Goal: Communication & Community: Participate in discussion

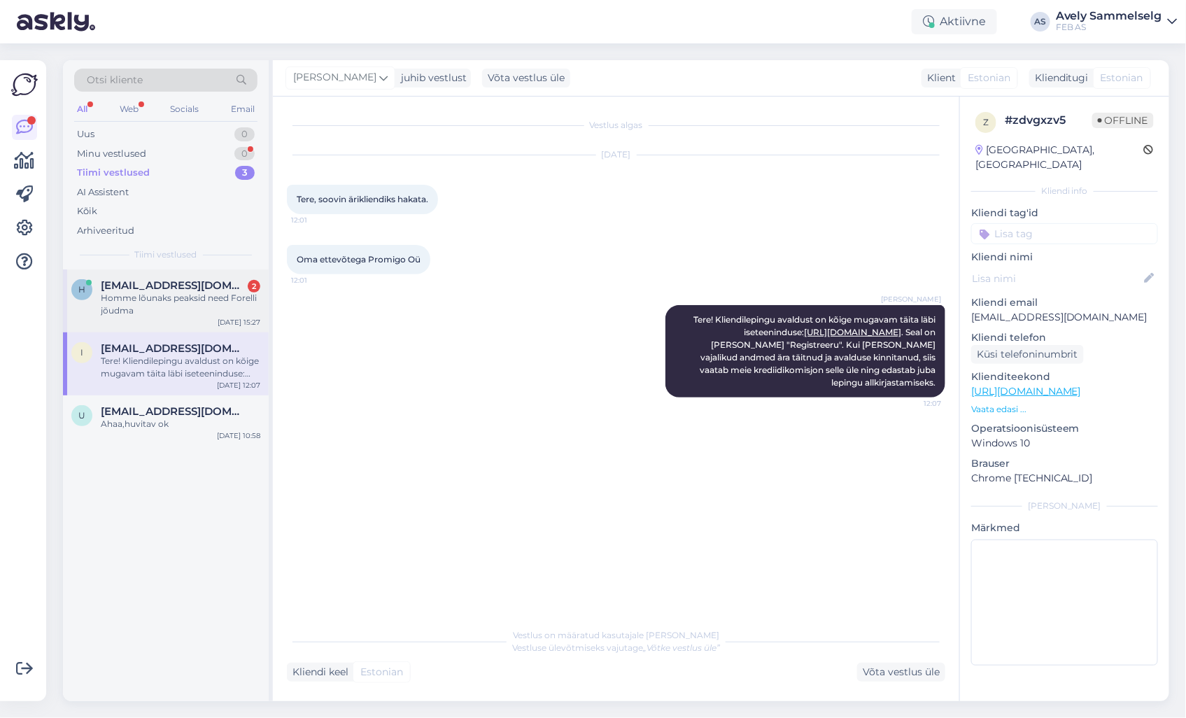
click at [142, 302] on div "Homme lõunaks peaksid need Forelli jõudma" at bounding box center [181, 304] width 160 height 25
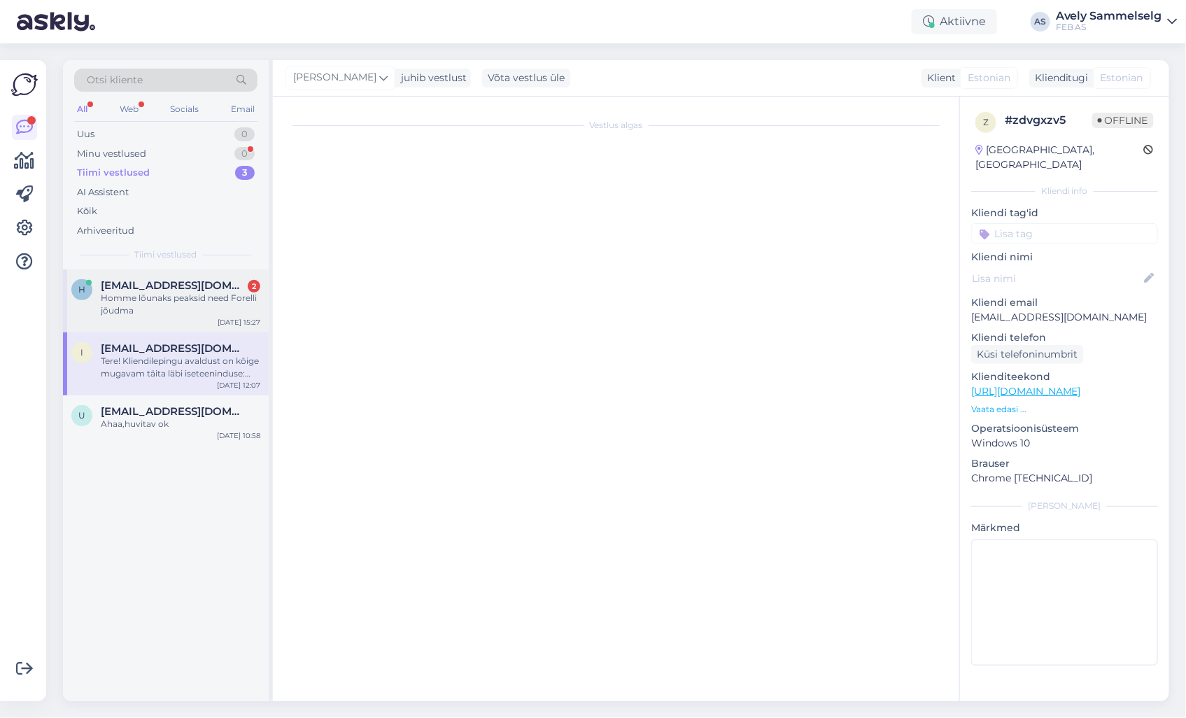
scroll to position [19, 0]
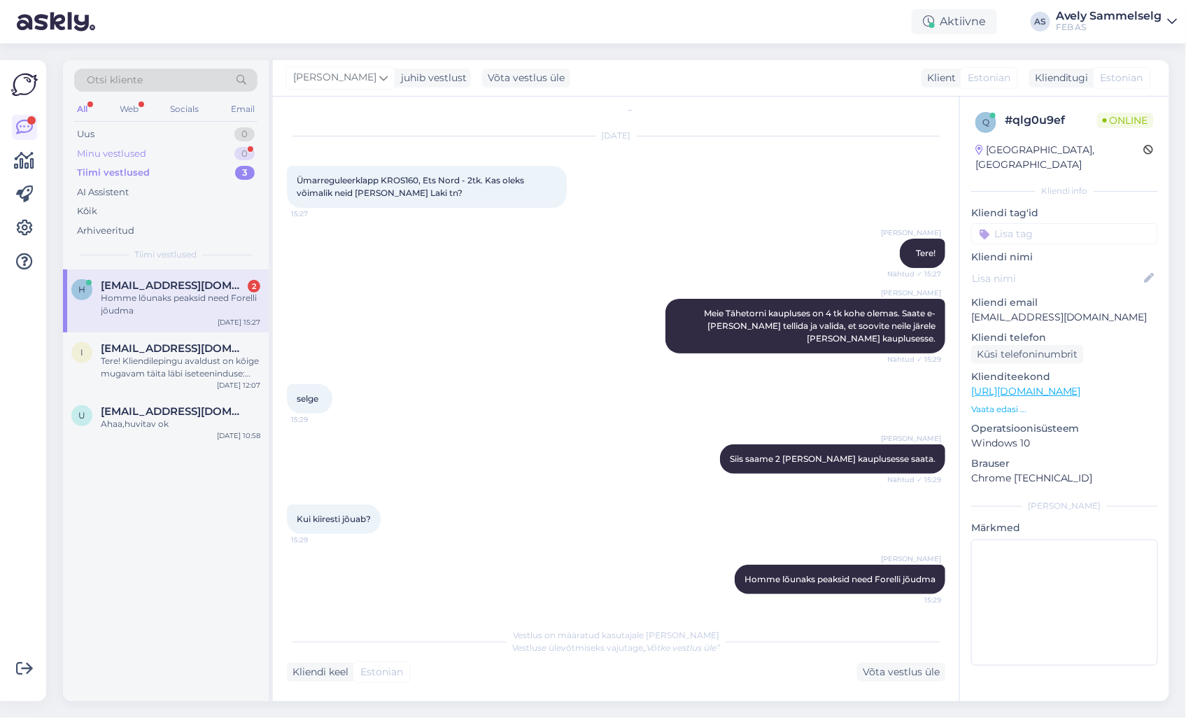
click at [190, 147] on div "Minu vestlused 0" at bounding box center [165, 154] width 183 height 20
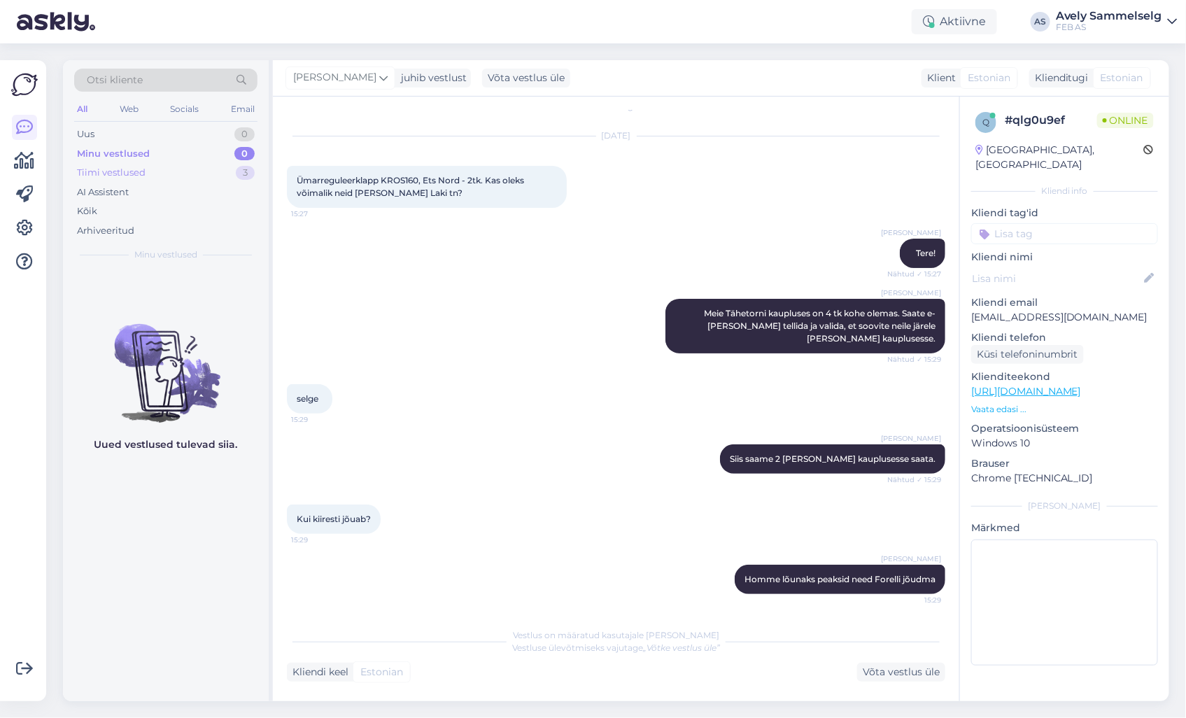
click at [169, 170] on div "Tiimi vestlused 3" at bounding box center [165, 173] width 183 height 20
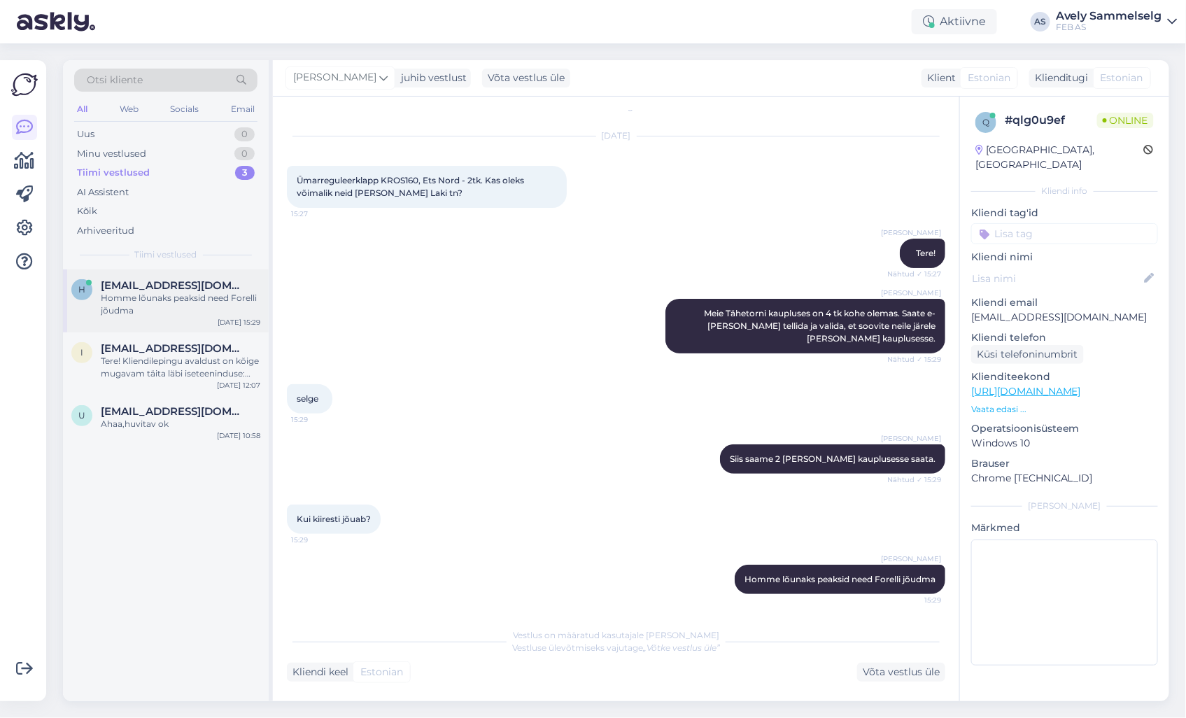
click at [175, 299] on div "Homme lõunaks peaksid need Forelli jõudma" at bounding box center [181, 304] width 160 height 25
click at [167, 367] on div "Tere! Kliendilepingu avaldust on kõige mugavam täita läbi iseteeninduse: [URL][…" at bounding box center [181, 367] width 160 height 25
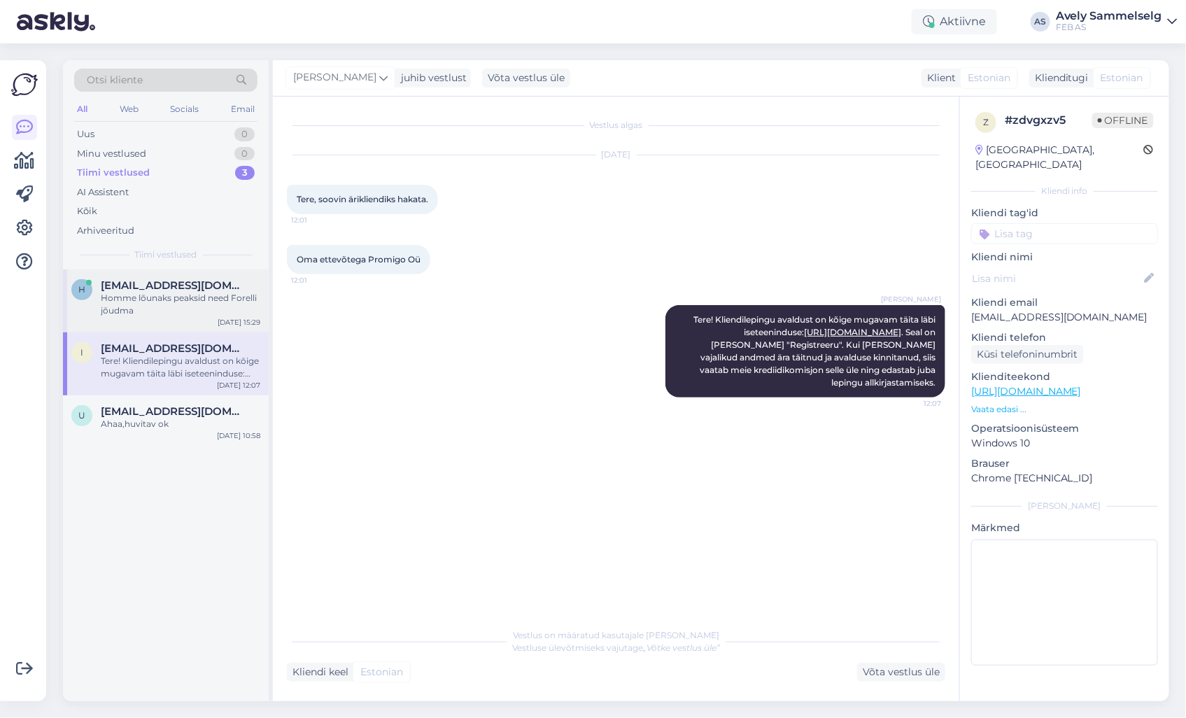
click at [140, 302] on div "Homme lõunaks peaksid need Forelli jõudma" at bounding box center [181, 304] width 160 height 25
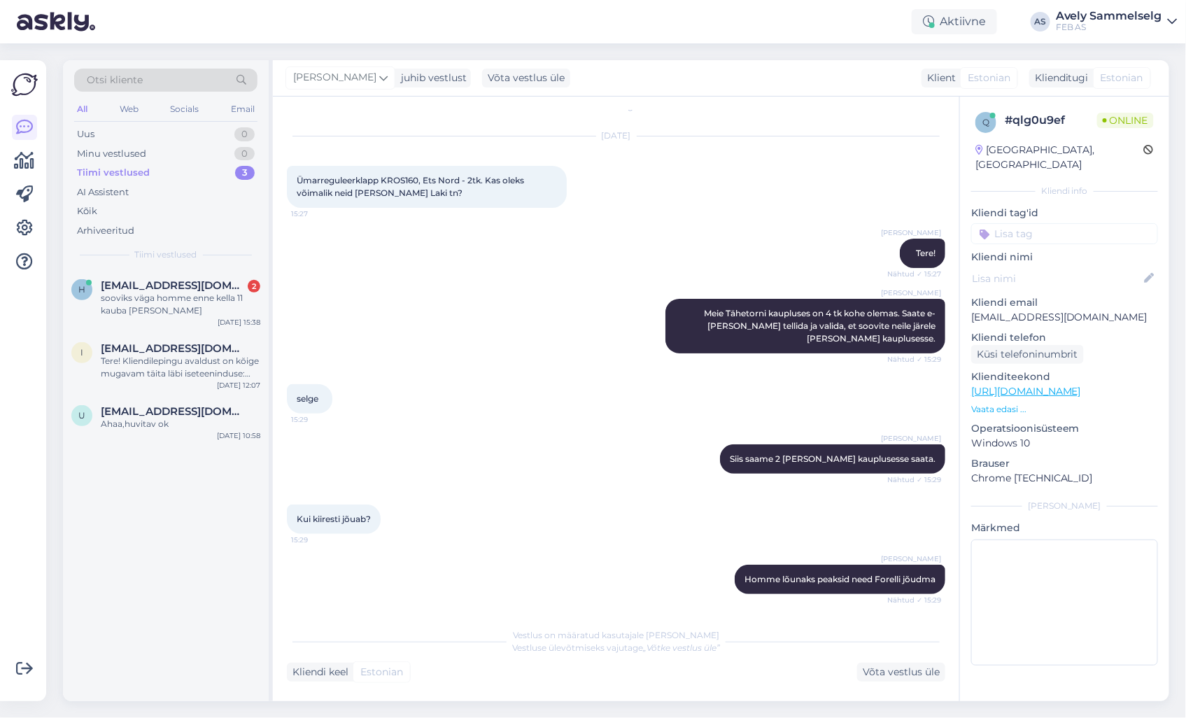
scroll to position [140, 0]
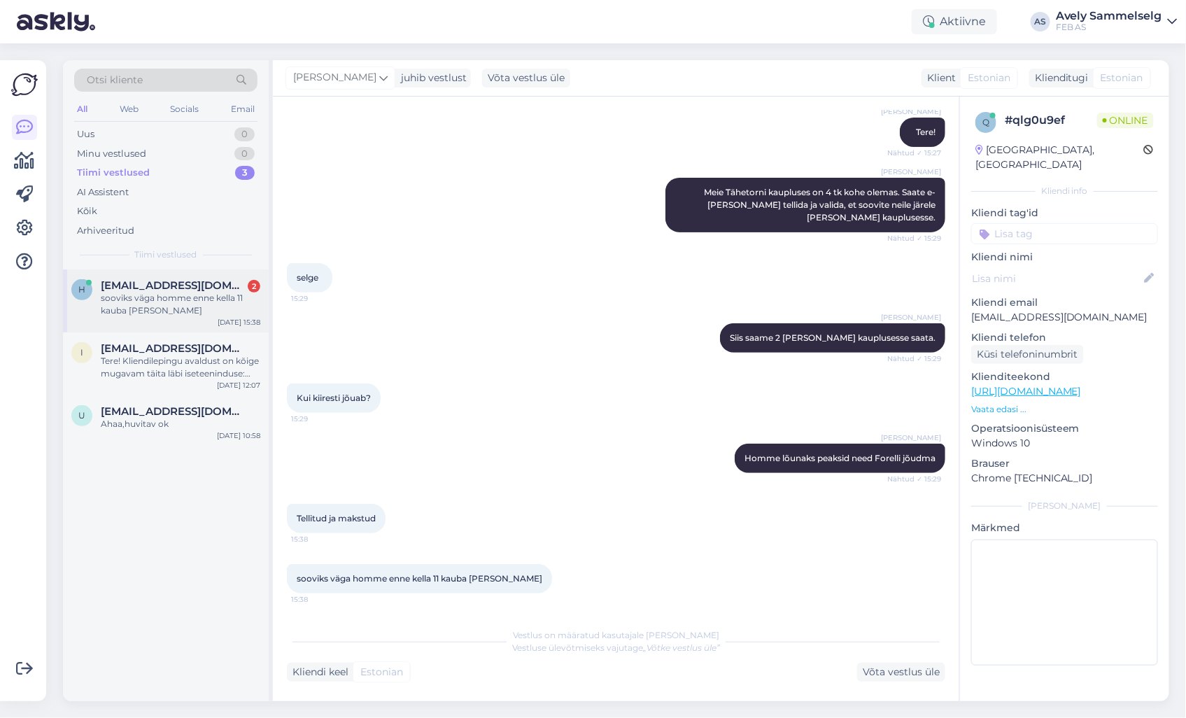
click at [161, 299] on div "sooviks väga homme enne kella 11 kauba [PERSON_NAME]" at bounding box center [181, 304] width 160 height 25
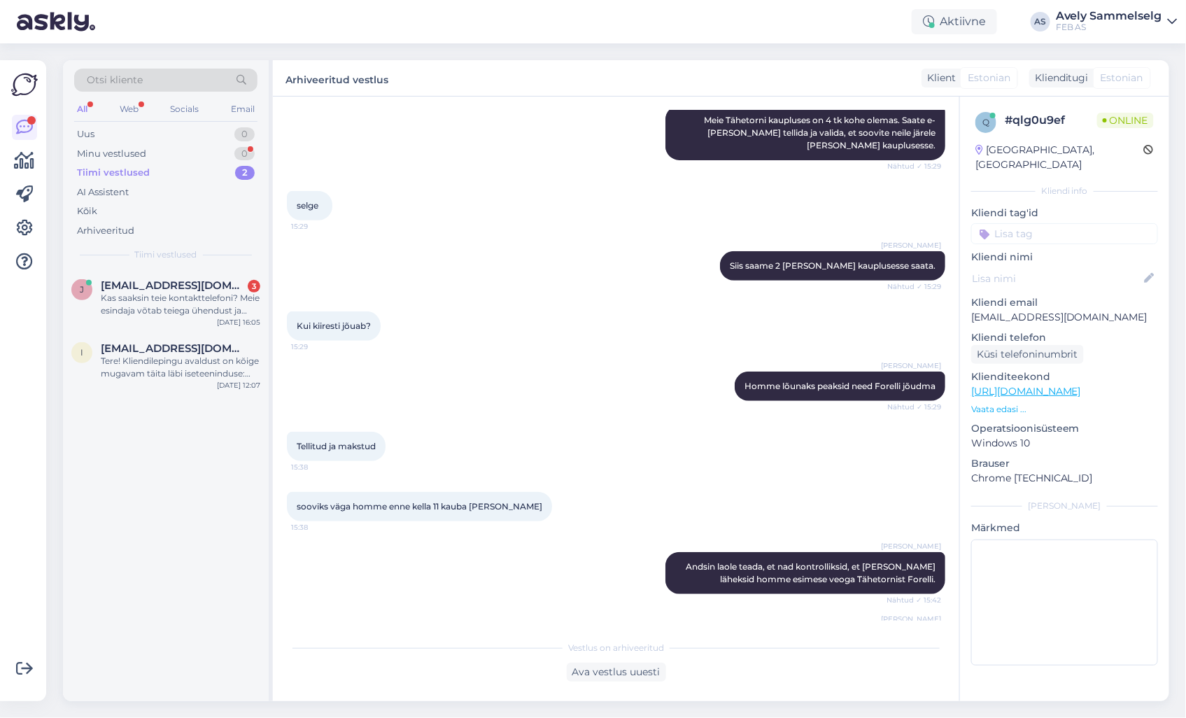
scroll to position [513, 0]
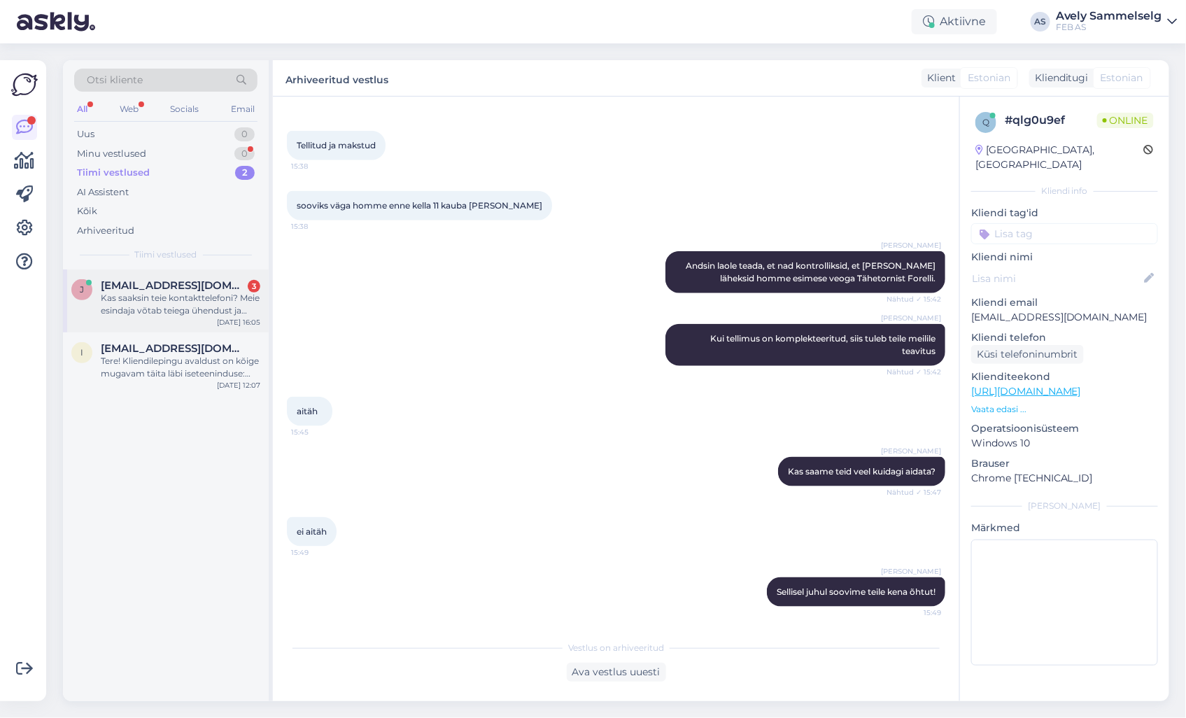
click at [176, 295] on div "Kas saaksin teie kontakttelefoni? Meie esindaja võtab teiega ühendust ja leiab …" at bounding box center [181, 304] width 160 height 25
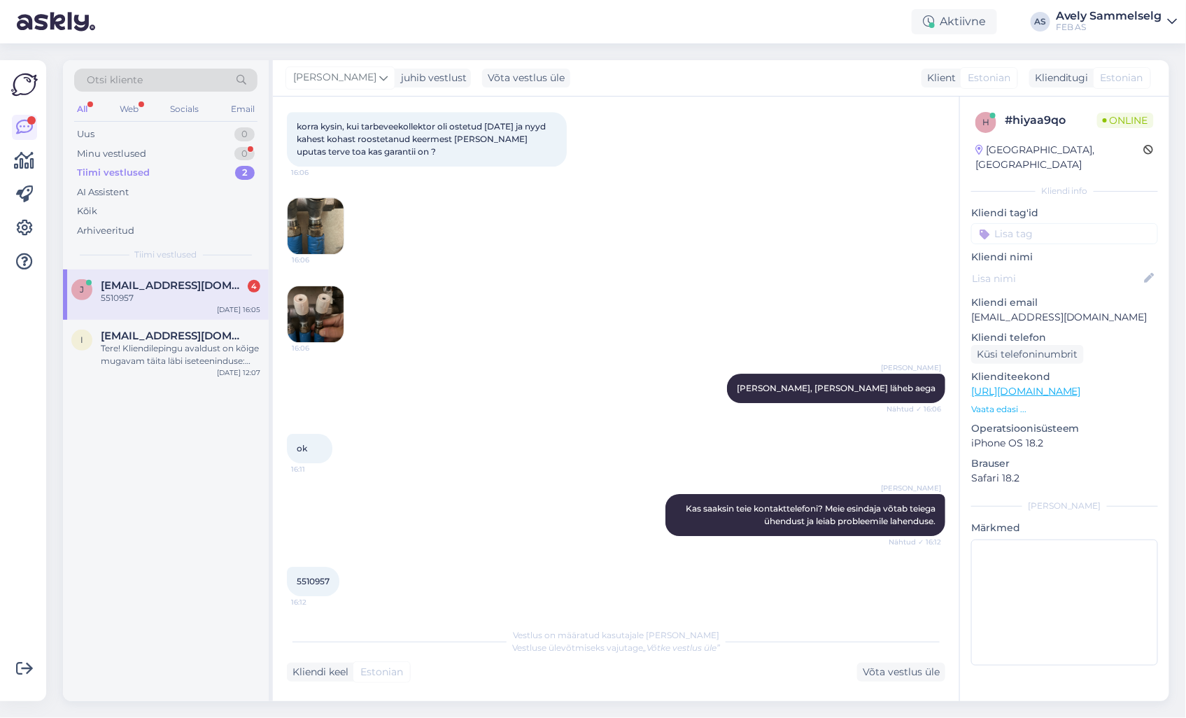
scroll to position [1728, 0]
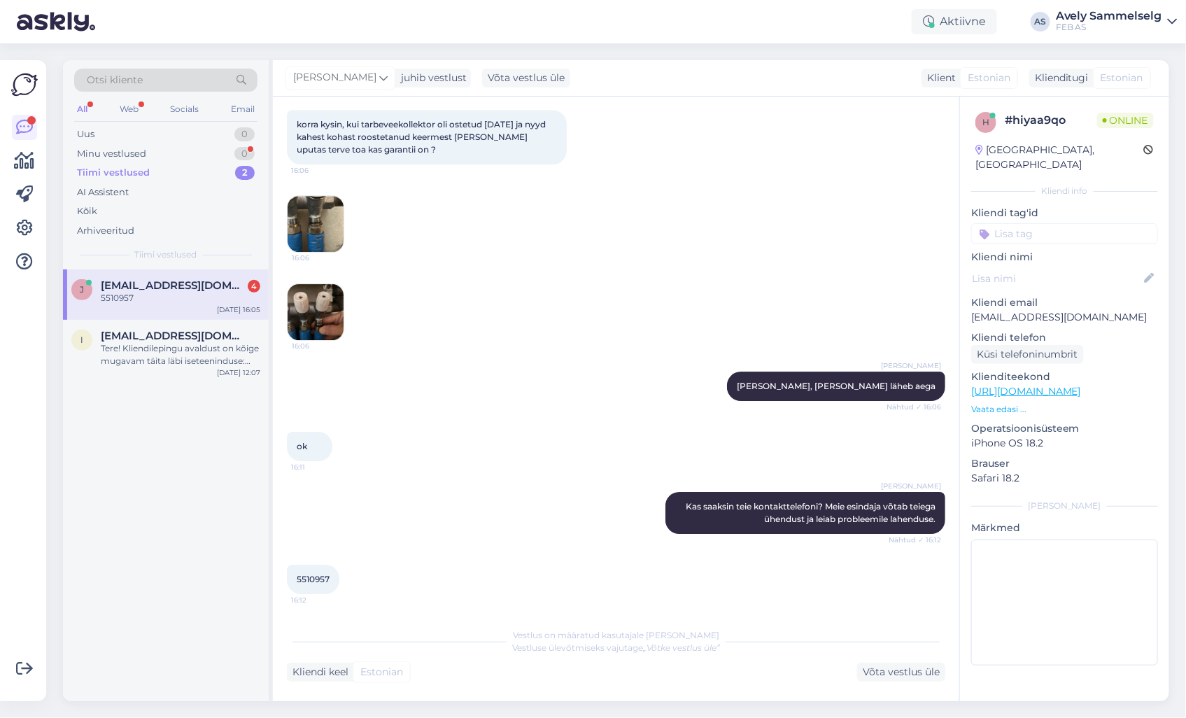
click at [322, 232] on img at bounding box center [316, 224] width 56 height 56
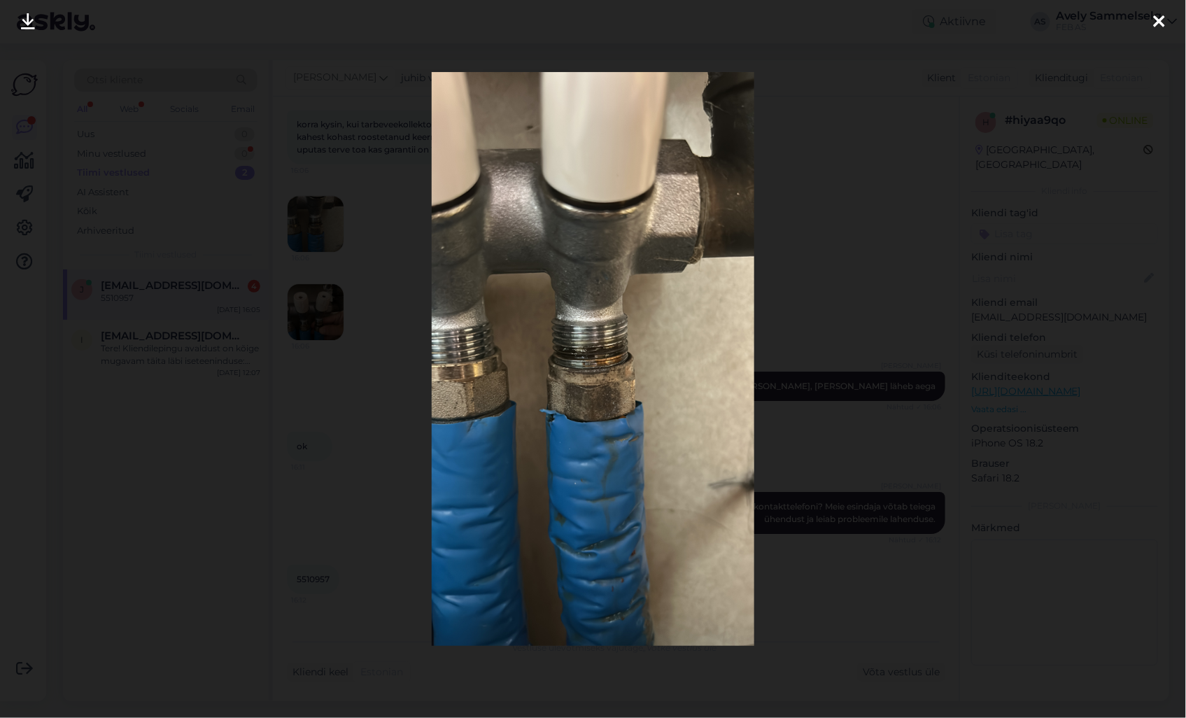
click at [870, 186] on div at bounding box center [593, 359] width 1186 height 718
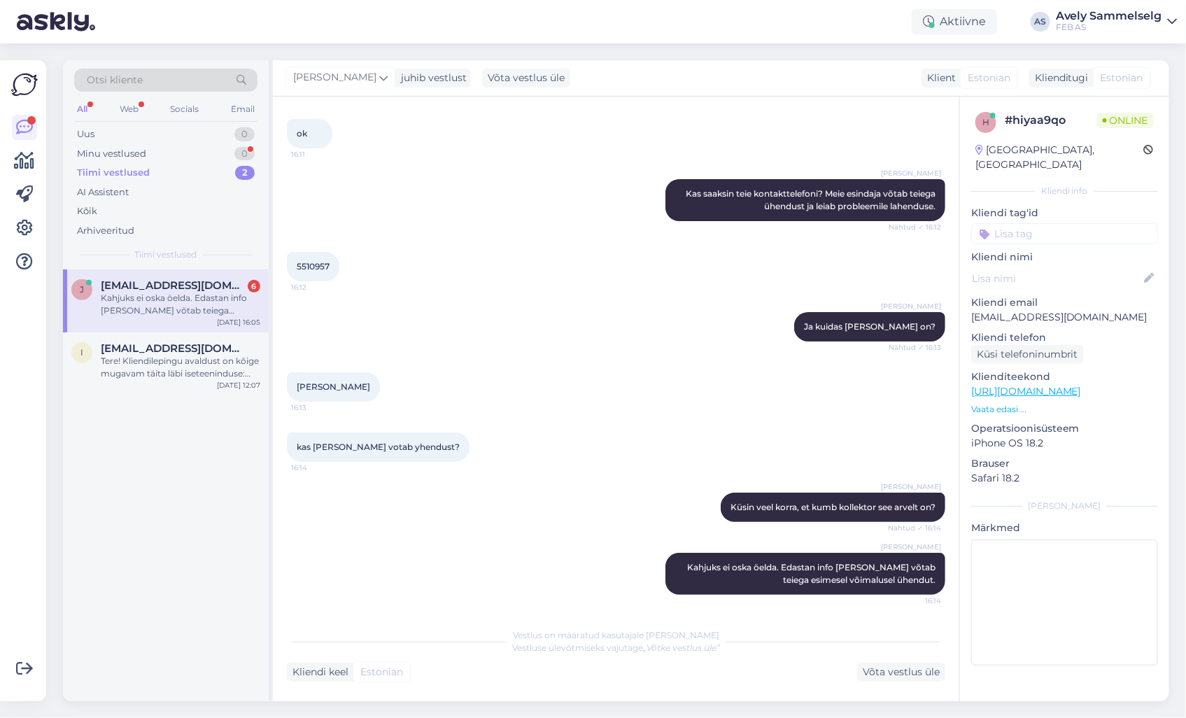
scroll to position [2102, 0]
